Goal: Entertainment & Leisure: Consume media (video, audio)

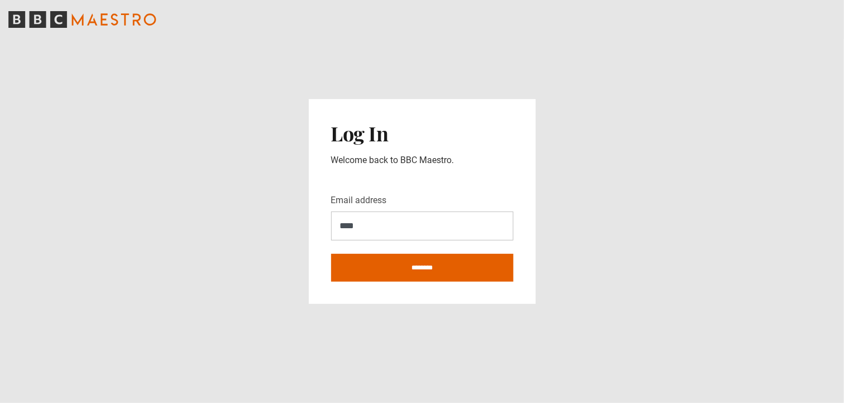
type input "**********"
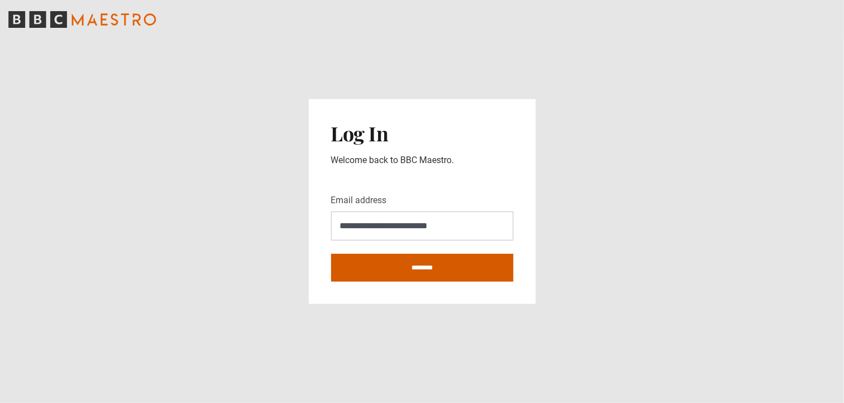
click at [454, 272] on input "********" at bounding box center [422, 268] width 182 height 28
type input "**********"
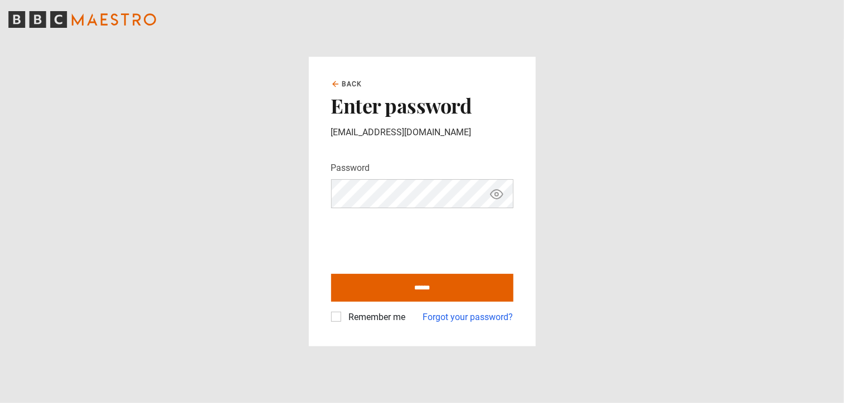
click at [331, 274] on input "******" at bounding box center [422, 288] width 182 height 28
type input "**********"
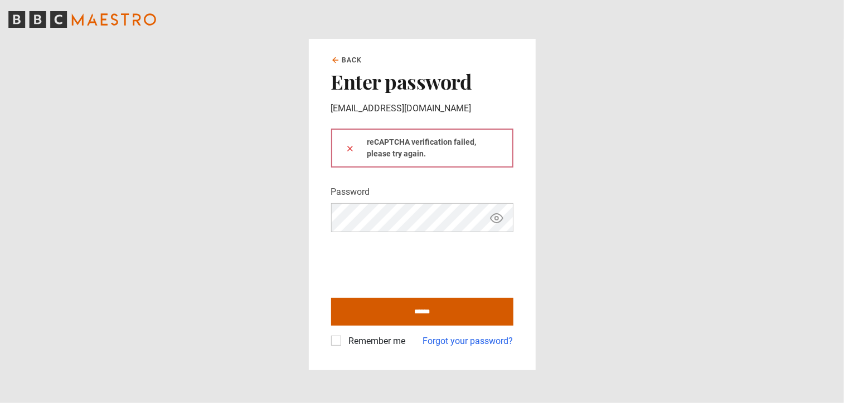
click at [423, 311] on input "******" at bounding box center [422, 312] width 182 height 28
type input "**********"
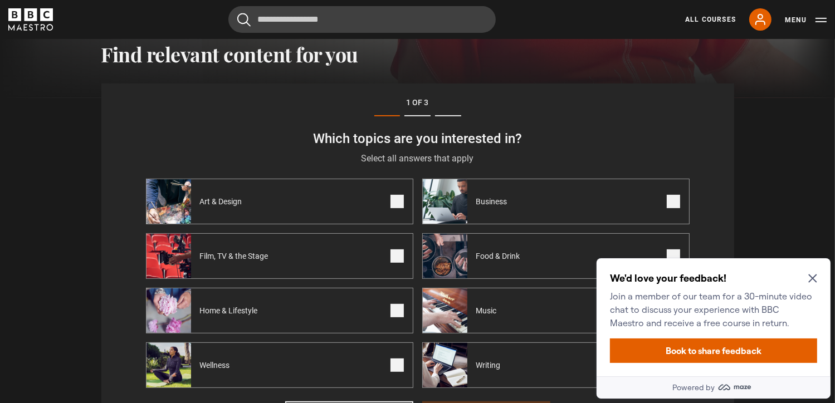
click at [812, 274] on icon "Close Maze Prompt" at bounding box center [812, 278] width 9 height 9
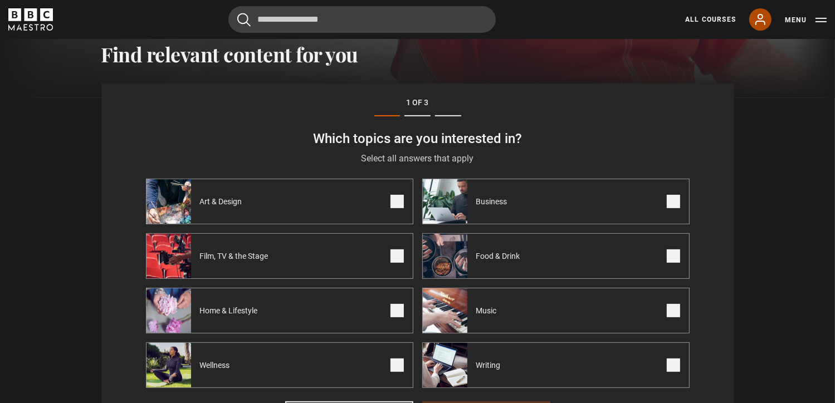
click at [754, 21] on icon at bounding box center [760, 19] width 13 height 13
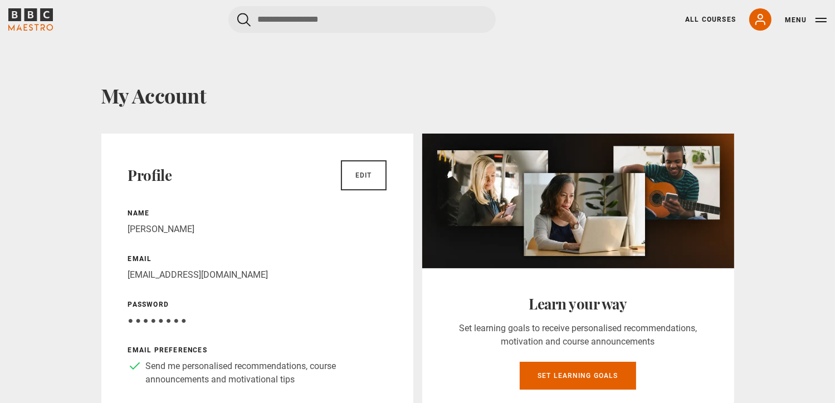
click at [714, 3] on header "Cancel Courses Previous courses Next courses Agatha Christie Writing 12 Related…" at bounding box center [417, 19] width 835 height 39
click at [707, 22] on link "All Courses" at bounding box center [710, 19] width 51 height 10
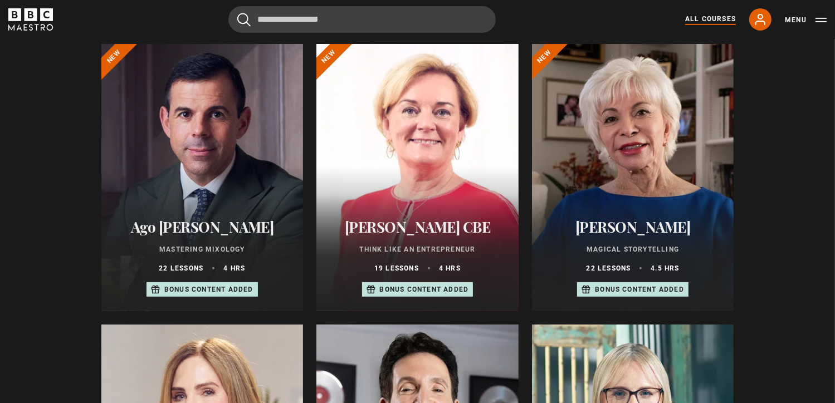
scroll to position [412, 0]
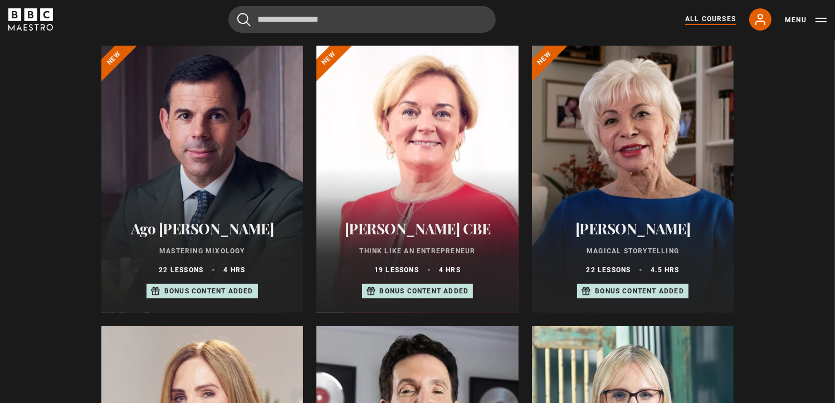
click at [451, 120] on div at bounding box center [418, 179] width 202 height 267
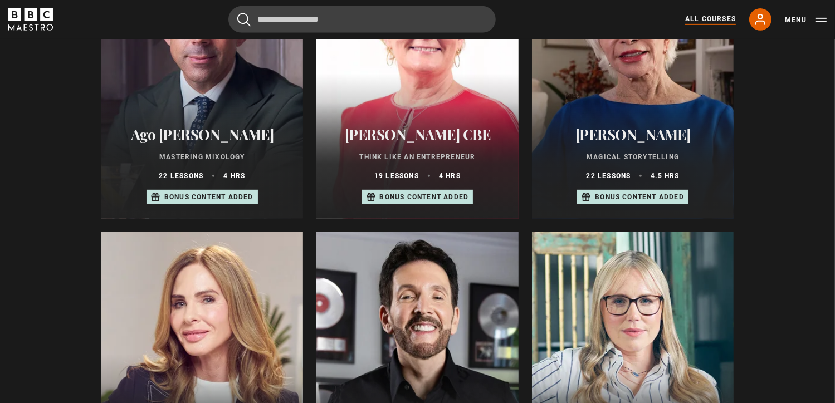
scroll to position [553, 0]
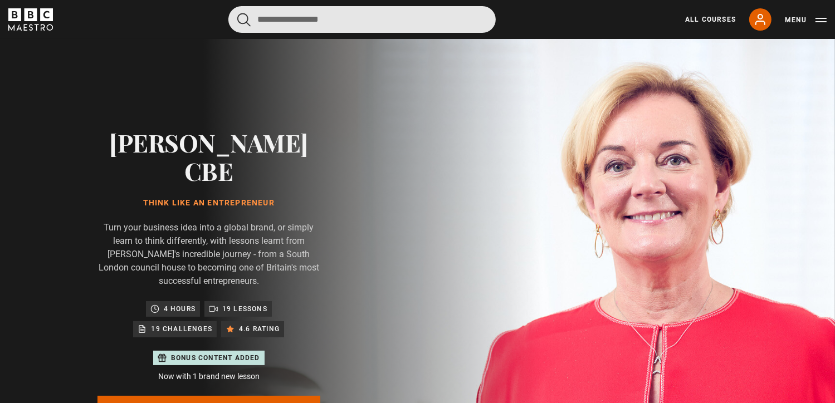
click at [302, 24] on input "Search" at bounding box center [361, 19] width 267 height 27
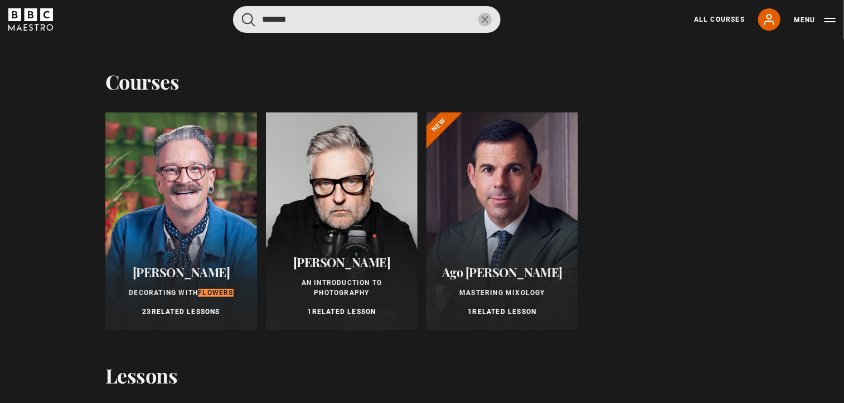
type input "*******"
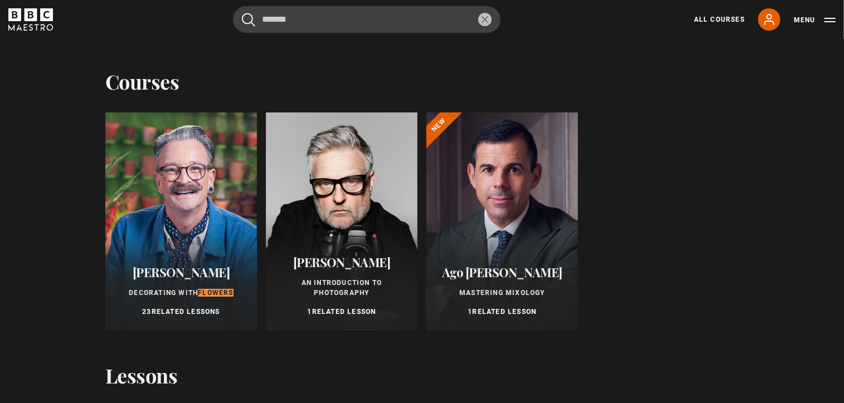
click at [163, 189] on div at bounding box center [181, 222] width 152 height 218
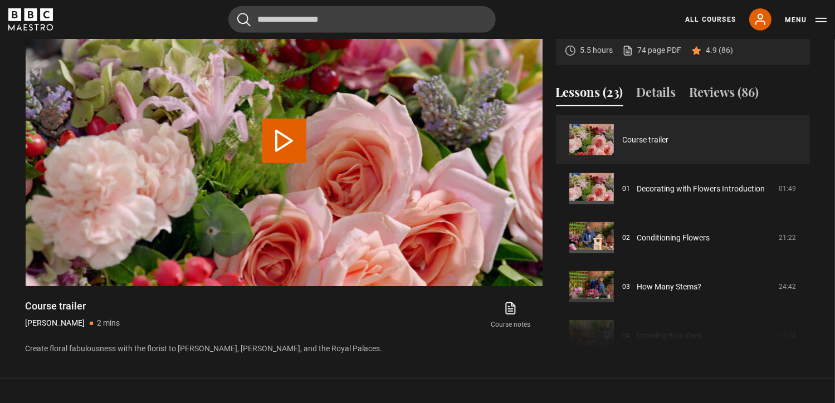
scroll to position [510, 0]
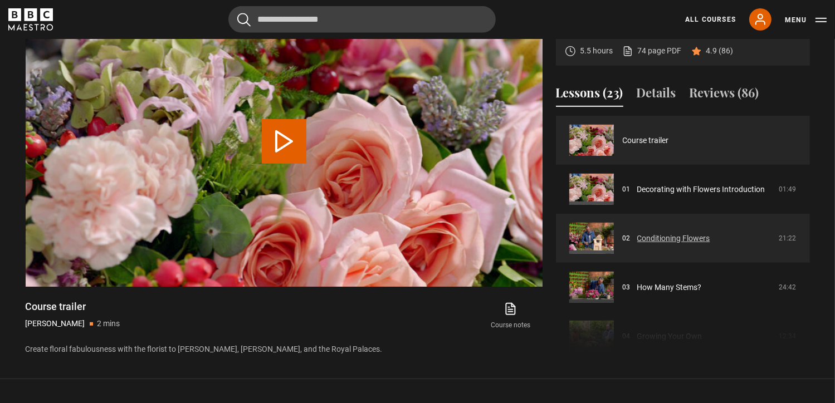
click at [653, 233] on link "Conditioning Flowers" at bounding box center [673, 239] width 73 height 12
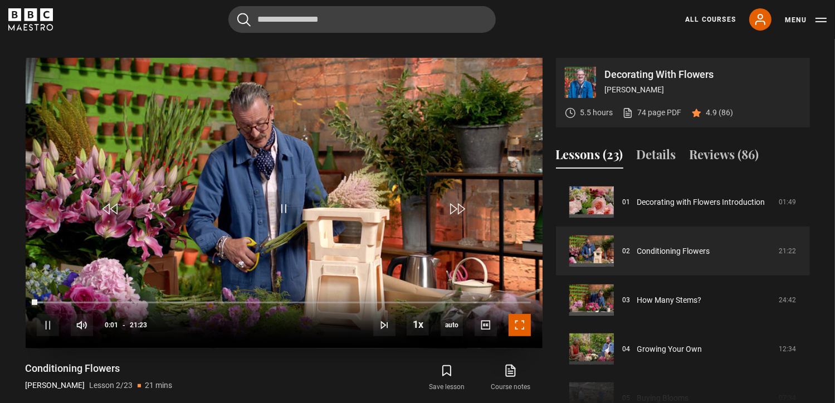
click at [522, 320] on span "Video Player" at bounding box center [520, 325] width 22 height 22
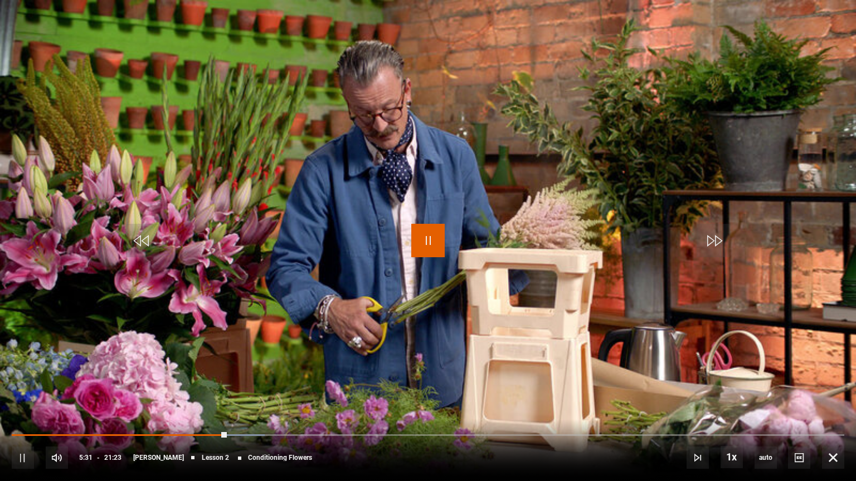
click at [428, 240] on span "Video Player" at bounding box center [427, 240] width 33 height 33
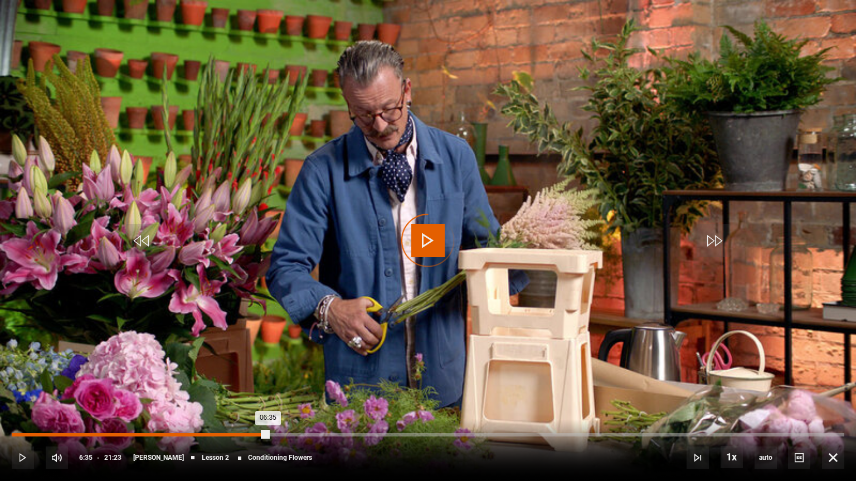
drag, startPoint x: 267, startPoint y: 432, endPoint x: 246, endPoint y: 435, distance: 21.3
click at [246, 403] on div "Loaded : 0.00% 06:04 06:35" at bounding box center [428, 435] width 832 height 3
drag, startPoint x: 241, startPoint y: 436, endPoint x: 212, endPoint y: 435, distance: 29.0
click at [212, 403] on div "Loaded : 0.00% 05:03 05:53" at bounding box center [428, 435] width 832 height 3
click at [193, 403] on div "Loaded : 29.23% 04:39 04:39" at bounding box center [428, 435] width 832 height 3
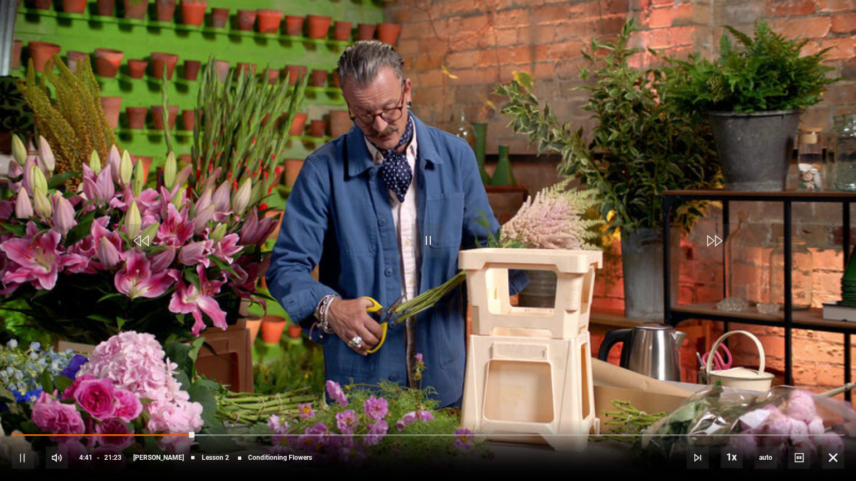
click at [173, 403] on div "10s Skip Back 10 seconds Pause 10s Skip Forward 10 seconds Loaded : 23.38% 04:0…" at bounding box center [428, 451] width 856 height 62
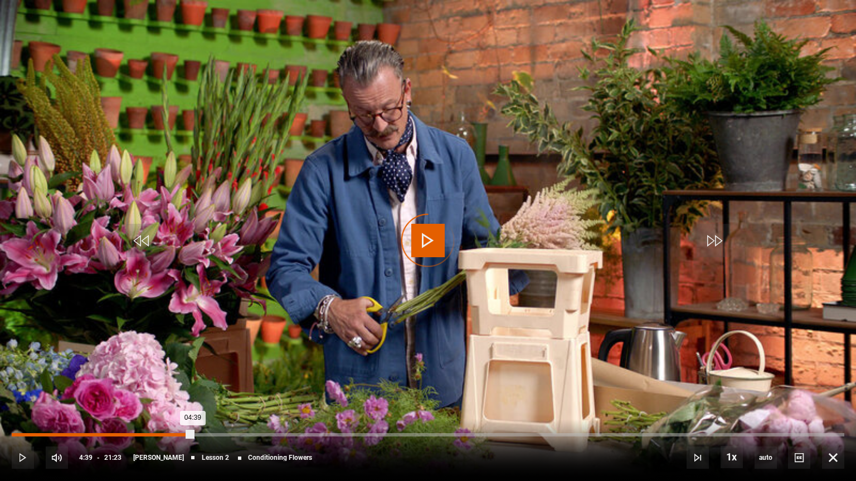
drag, startPoint x: 192, startPoint y: 436, endPoint x: 159, endPoint y: 435, distance: 33.4
click at [159, 403] on div "Loaded : 0.00% 03:46 04:39" at bounding box center [428, 435] width 832 height 3
click at [159, 403] on div "04:39" at bounding box center [102, 435] width 181 height 3
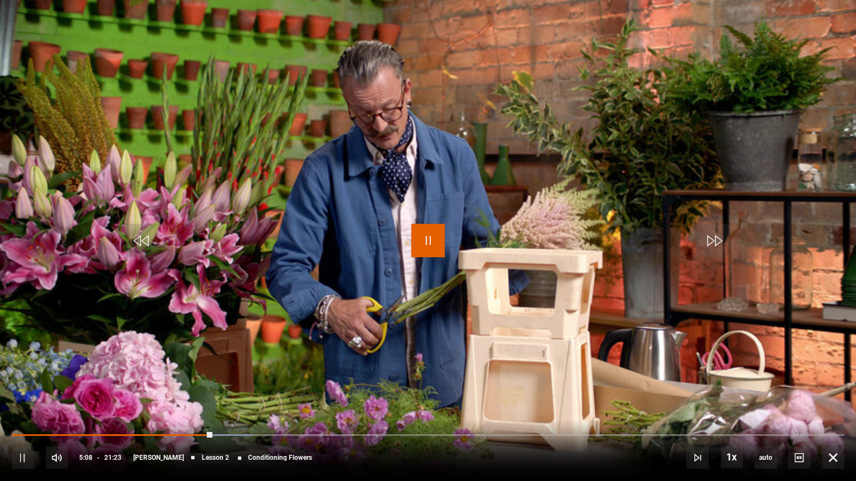
click at [430, 232] on span "Video Player" at bounding box center [427, 240] width 33 height 33
drag, startPoint x: 675, startPoint y: 433, endPoint x: 646, endPoint y: 432, distance: 29.5
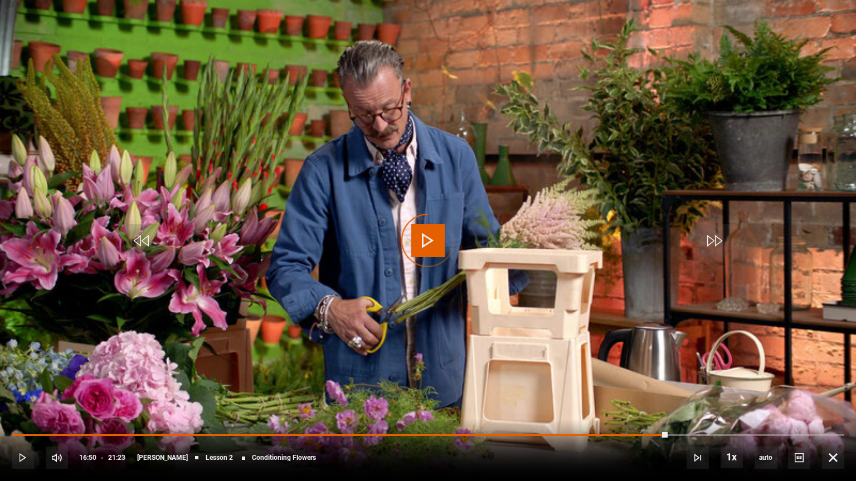
click at [646, 403] on div "10s Skip Back 10 seconds Play 10s Skip Forward 10 seconds Loaded : 0.00% 16:20 …" at bounding box center [428, 451] width 856 height 62
drag, startPoint x: 658, startPoint y: 430, endPoint x: 639, endPoint y: 432, distance: 19.1
click at [639, 403] on div "10s Skip Back 10 seconds Pause 10s Skip Forward 10 seconds Loaded : 76.38% 16:0…" at bounding box center [428, 451] width 856 height 62
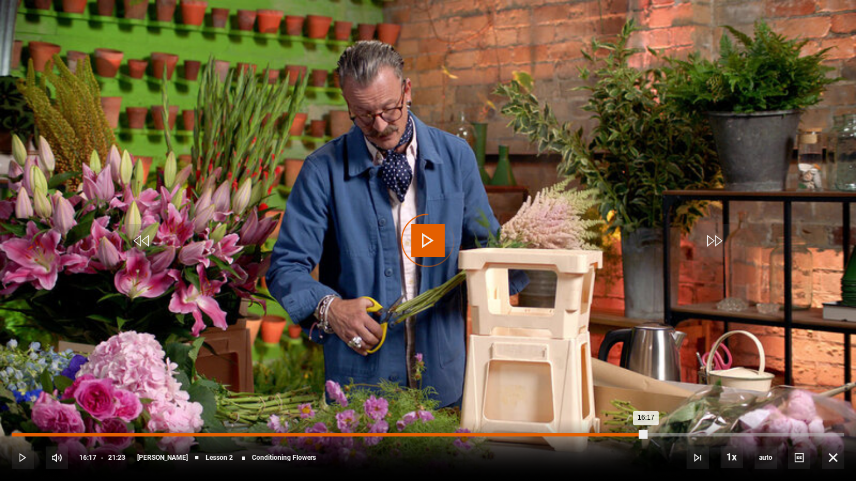
drag, startPoint x: 645, startPoint y: 435, endPoint x: 629, endPoint y: 435, distance: 16.2
click at [629, 403] on div "Loaded : 0.00% 15:50 16:17" at bounding box center [428, 435] width 832 height 3
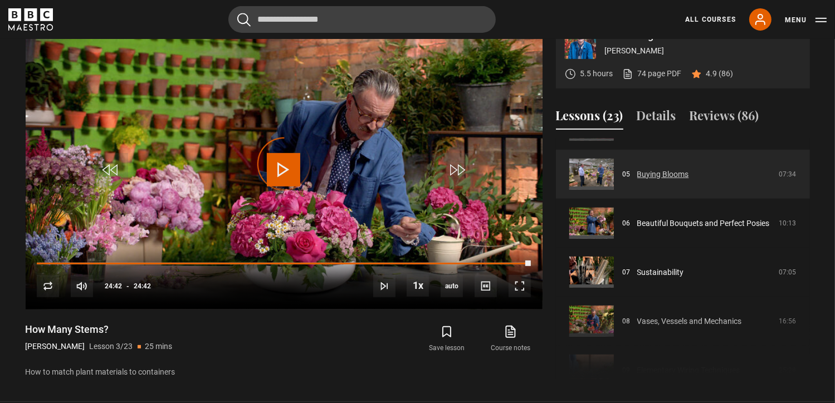
scroll to position [244, 0]
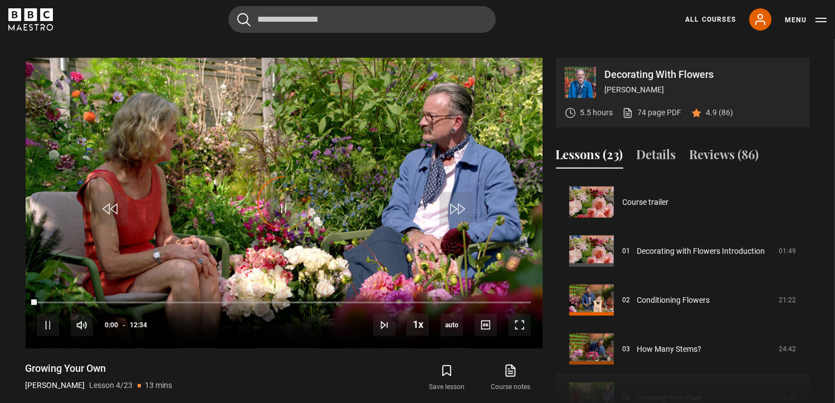
scroll to position [147, 0]
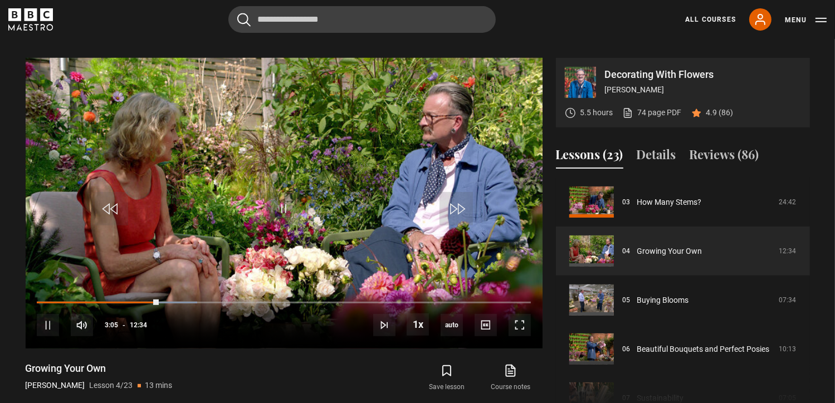
click at [274, 371] on div "Growing Your Own [PERSON_NAME] Lesson 4/23 13 mins" at bounding box center [157, 378] width 263 height 32
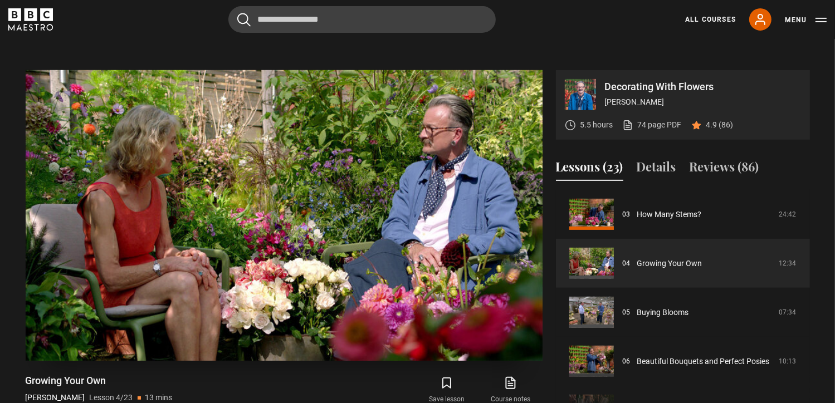
scroll to position [437, 0]
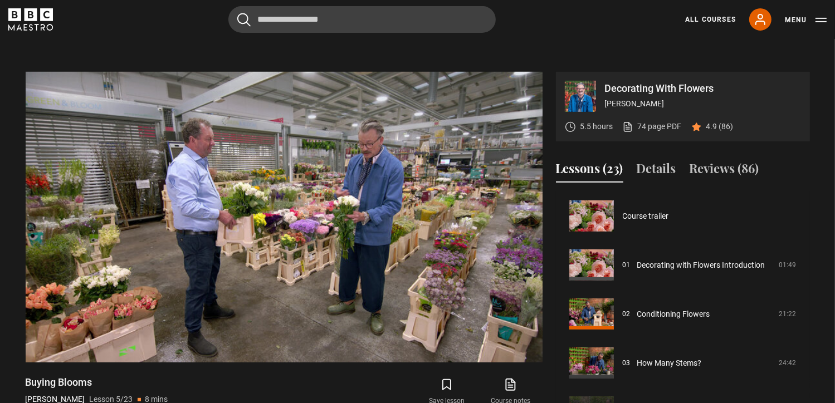
scroll to position [413, 0]
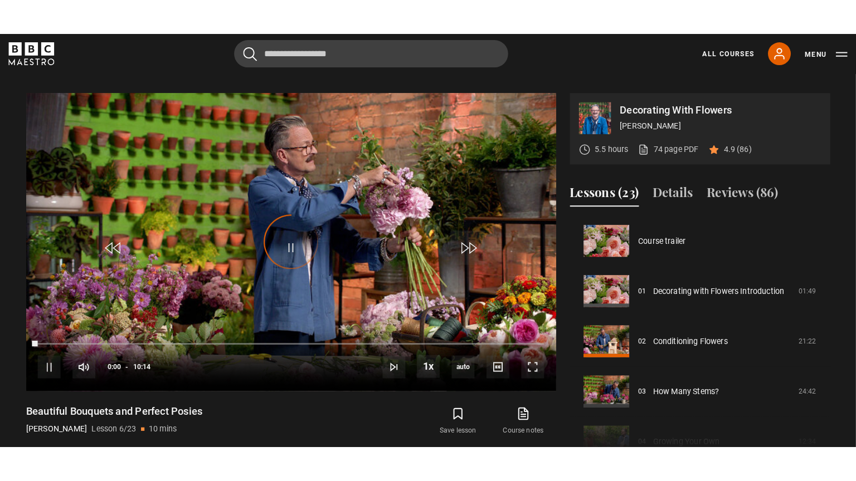
scroll to position [245, 0]
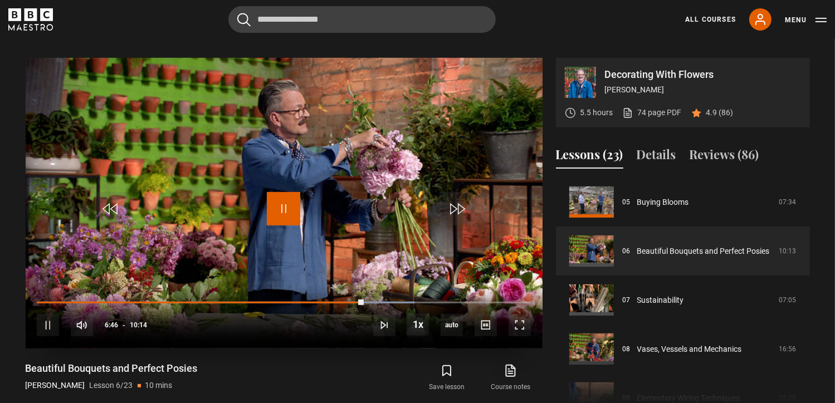
click at [283, 193] on span "Video Player" at bounding box center [283, 208] width 33 height 33
click at [527, 314] on span "Video Player" at bounding box center [520, 325] width 22 height 22
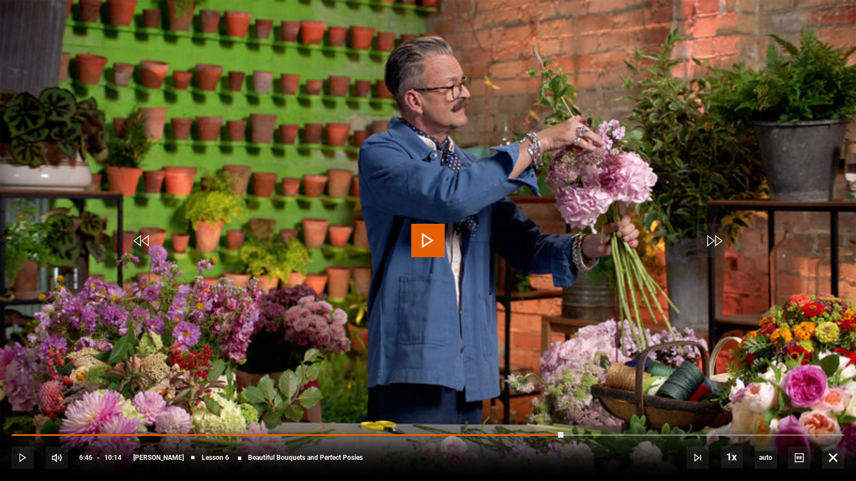
click at [421, 222] on video "Video Player" at bounding box center [428, 240] width 856 height 481
click at [440, 234] on span "Video Player" at bounding box center [427, 240] width 33 height 33
click at [432, 235] on span "Video Player" at bounding box center [427, 240] width 33 height 33
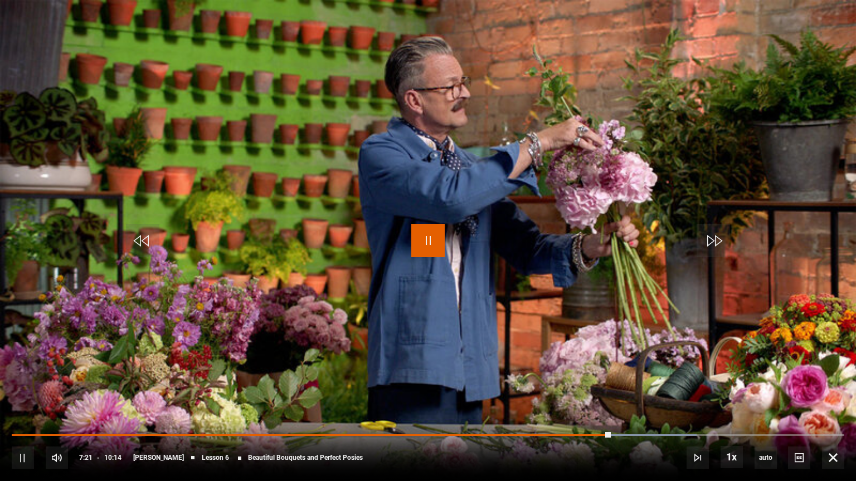
click at [433, 238] on span "Video Player" at bounding box center [427, 240] width 33 height 33
click at [427, 232] on span "Video Player" at bounding box center [427, 240] width 33 height 33
click at [426, 227] on span "Video Player" at bounding box center [427, 240] width 33 height 33
click at [512, 227] on video "Video Player" at bounding box center [428, 240] width 856 height 481
click at [430, 236] on span "Video Player" at bounding box center [427, 240] width 33 height 33
